Goal: Task Accomplishment & Management: Manage account settings

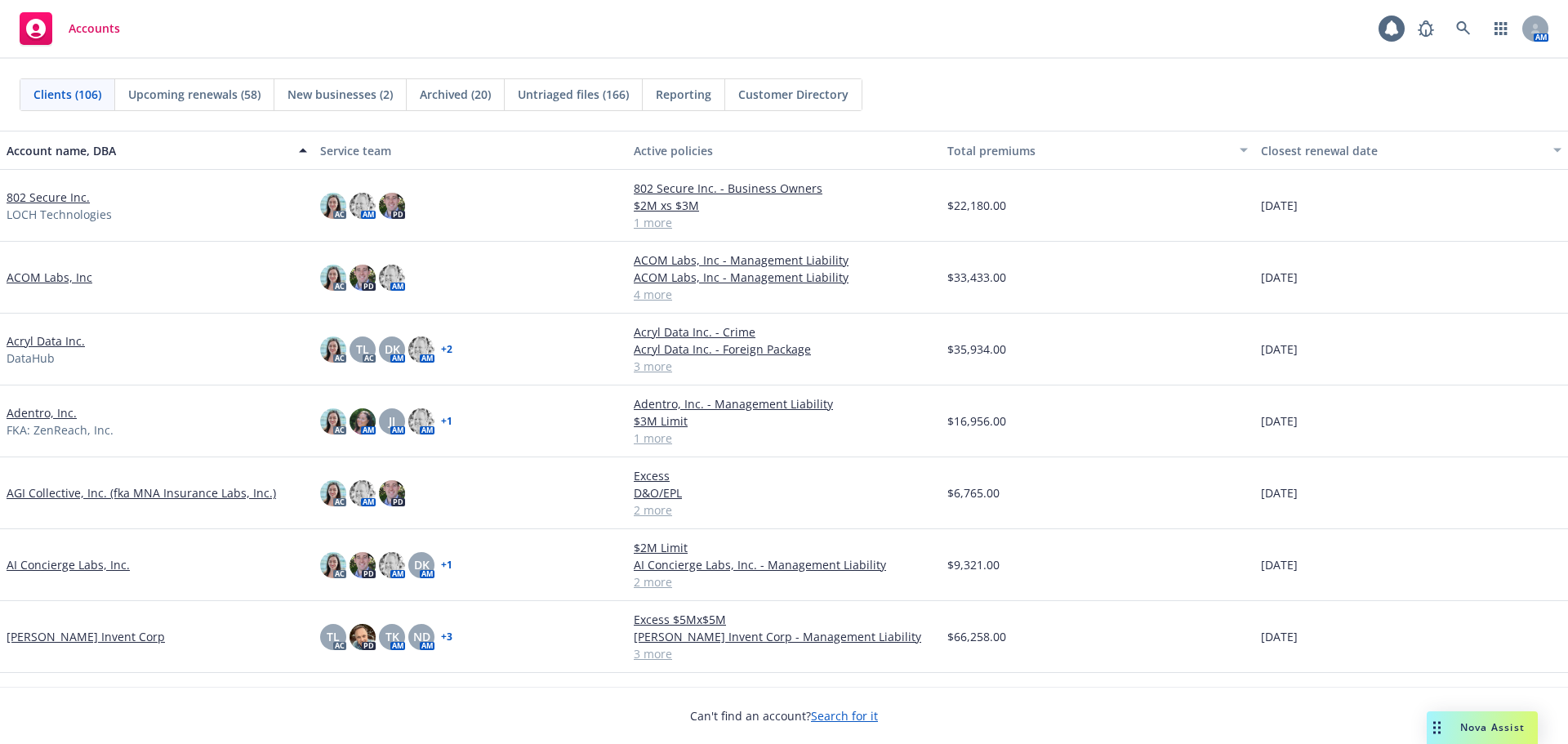
click at [45, 198] on link "802 Secure Inc." at bounding box center [48, 197] width 83 height 17
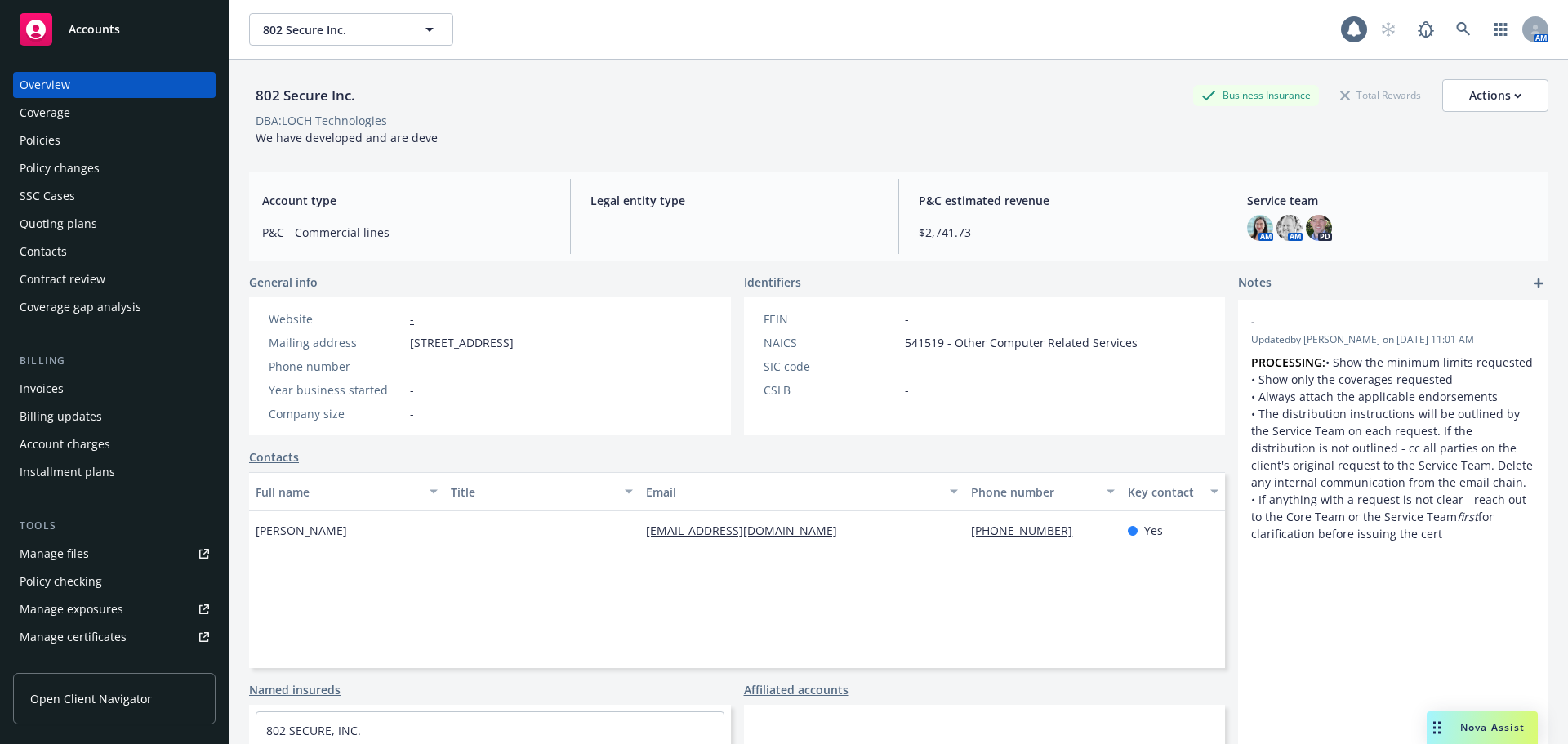
click at [77, 554] on div "Manage files" at bounding box center [54, 554] width 69 height 26
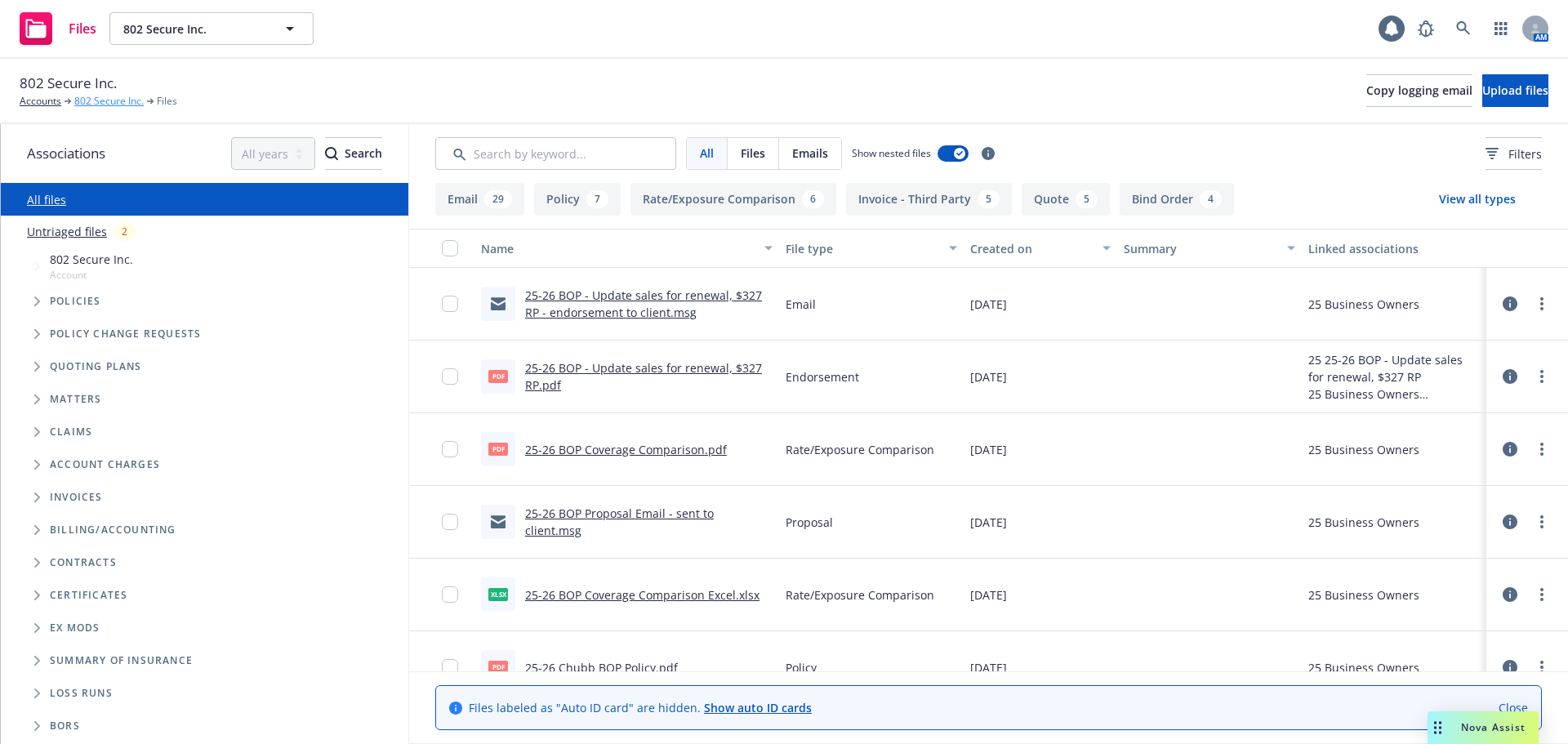
click at [103, 103] on link "802 Secure Inc." at bounding box center [109, 101] width 69 height 15
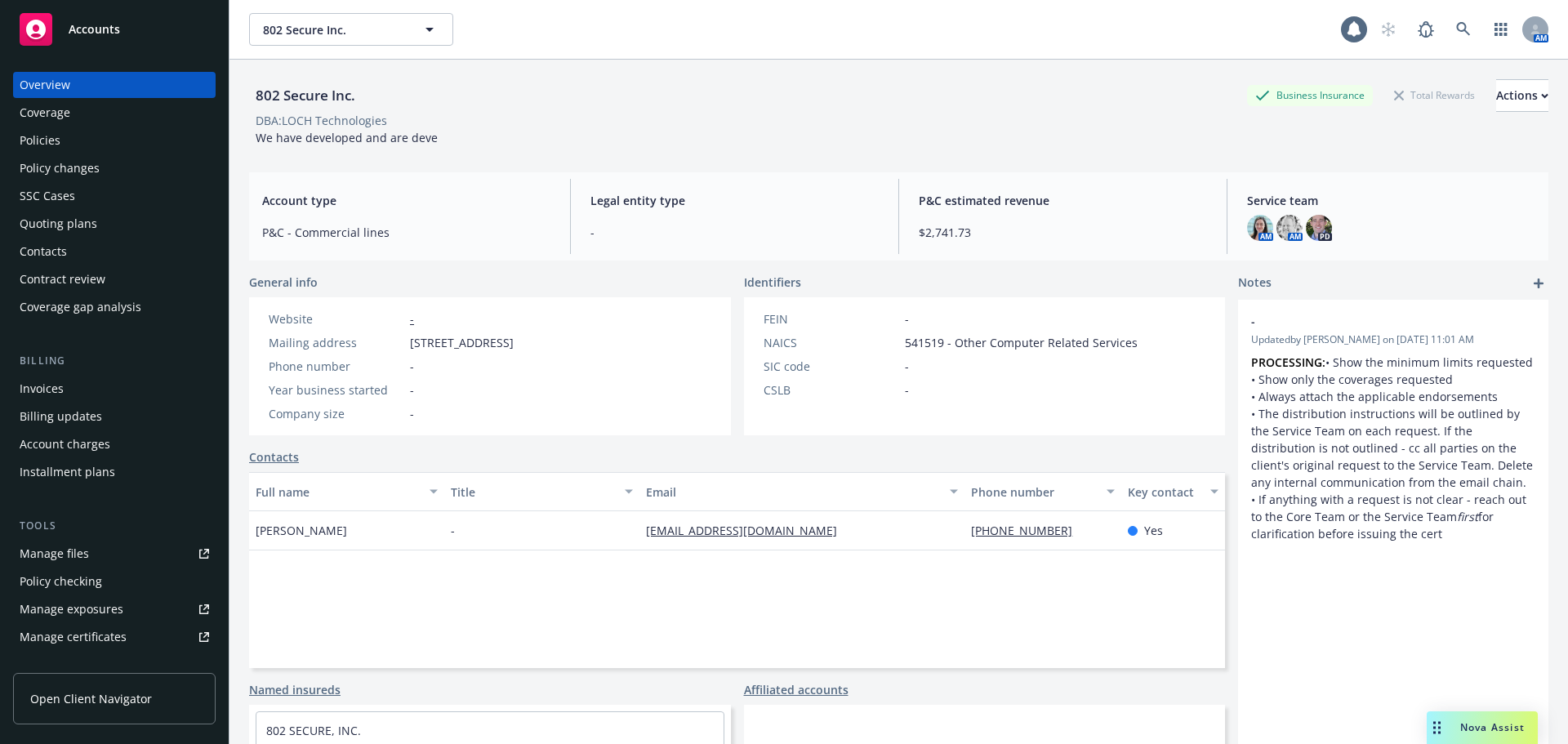
click at [100, 556] on link "Manage files" at bounding box center [114, 554] width 202 height 26
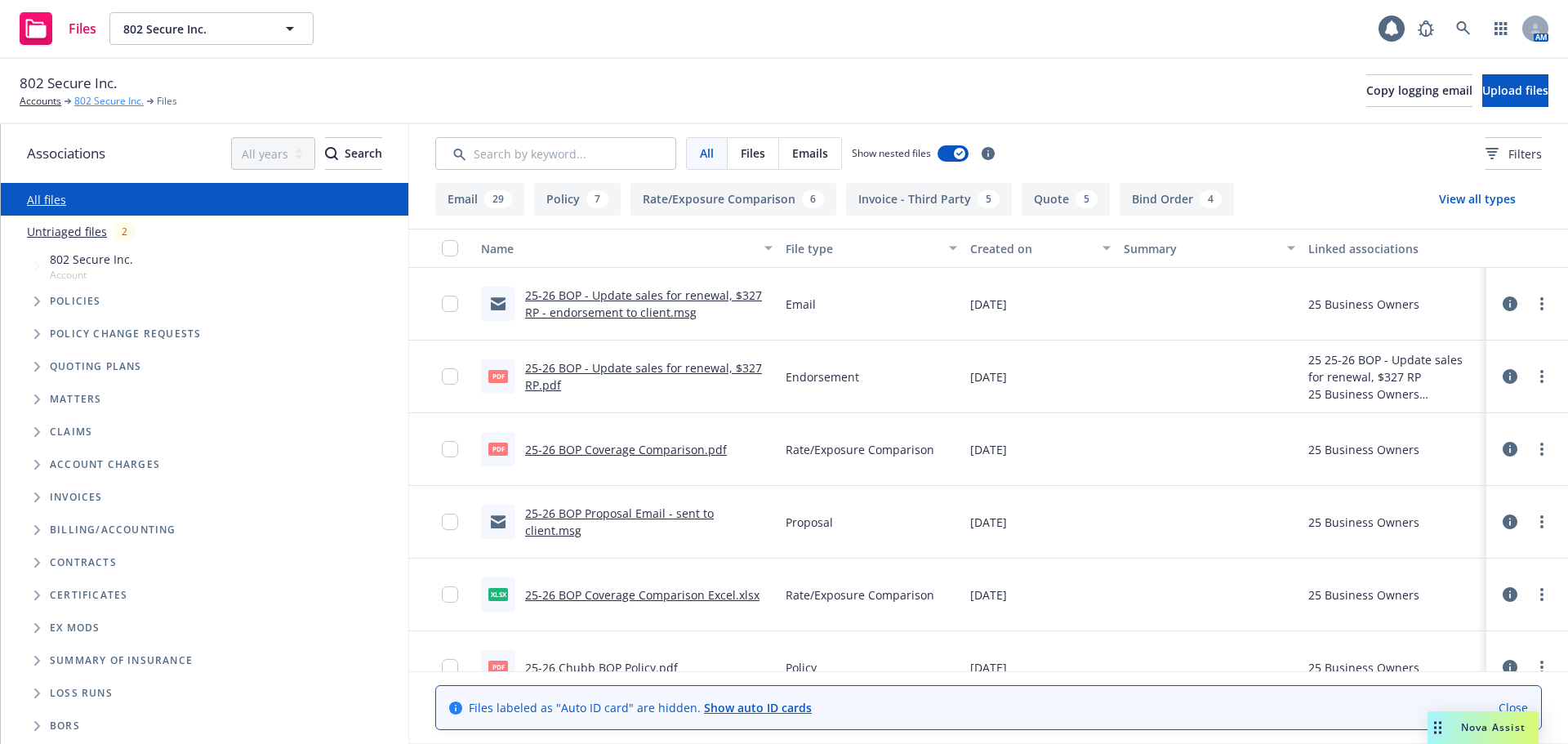
click at [106, 103] on link "802 Secure Inc." at bounding box center [109, 101] width 69 height 15
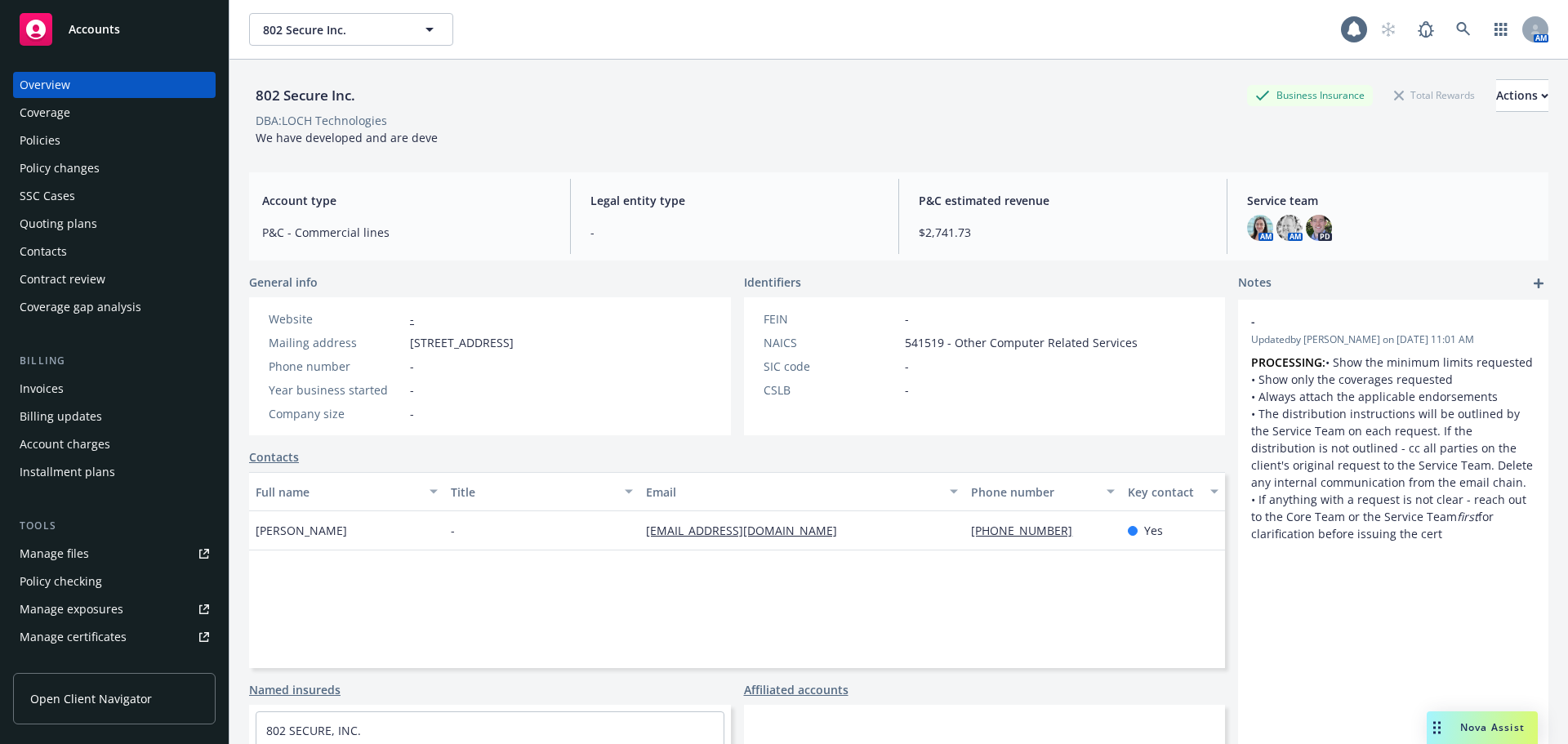
click at [106, 547] on link "Manage files" at bounding box center [114, 554] width 202 height 26
